Goal: Task Accomplishment & Management: Complete application form

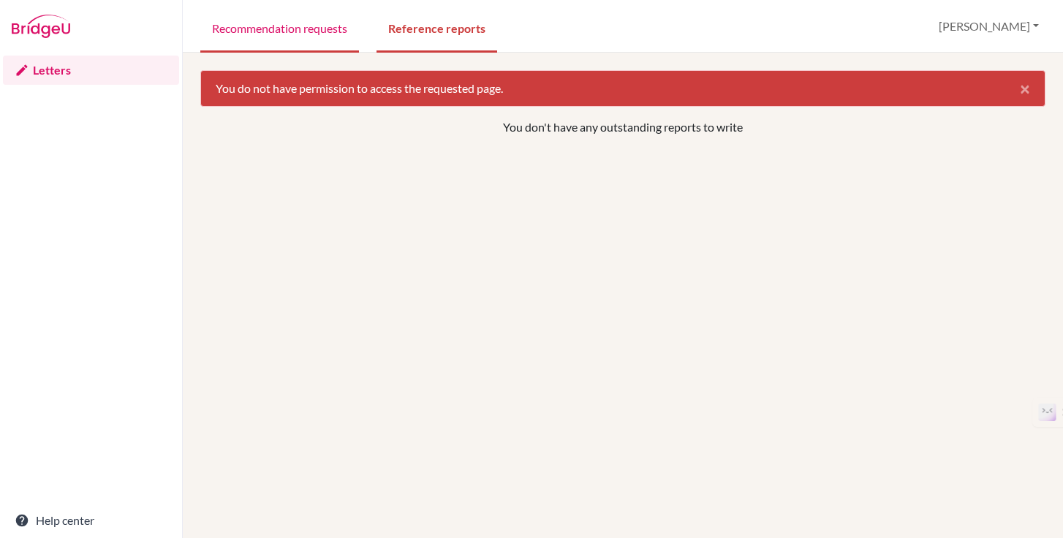
click at [284, 24] on link "Recommendation requests" at bounding box center [279, 27] width 159 height 50
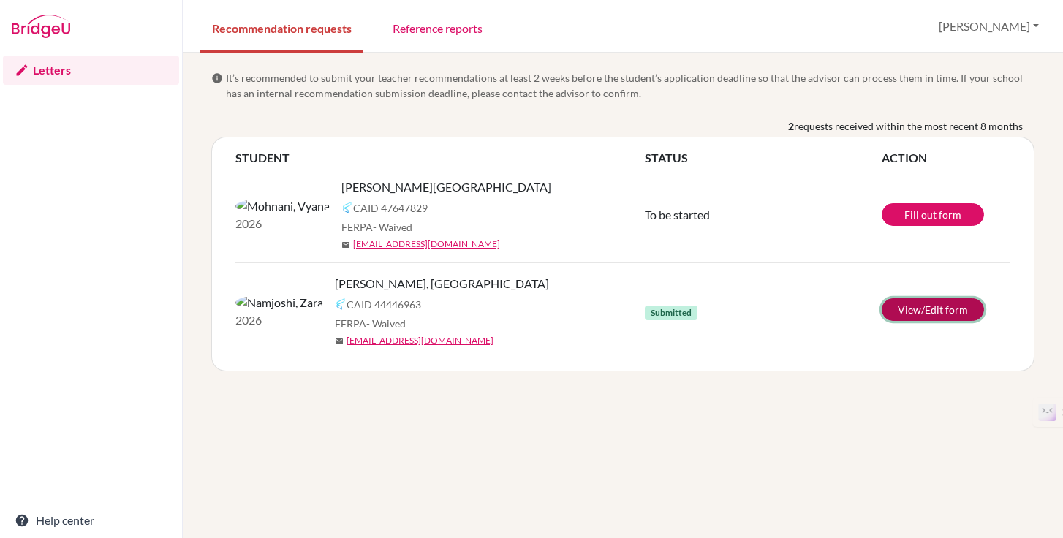
click at [896, 317] on link "View/Edit form" at bounding box center [933, 309] width 102 height 23
click at [926, 221] on link "Fill out form" at bounding box center [933, 214] width 102 height 23
click at [919, 307] on link "View/Edit form" at bounding box center [933, 309] width 102 height 23
